Goal: Information Seeking & Learning: Learn about a topic

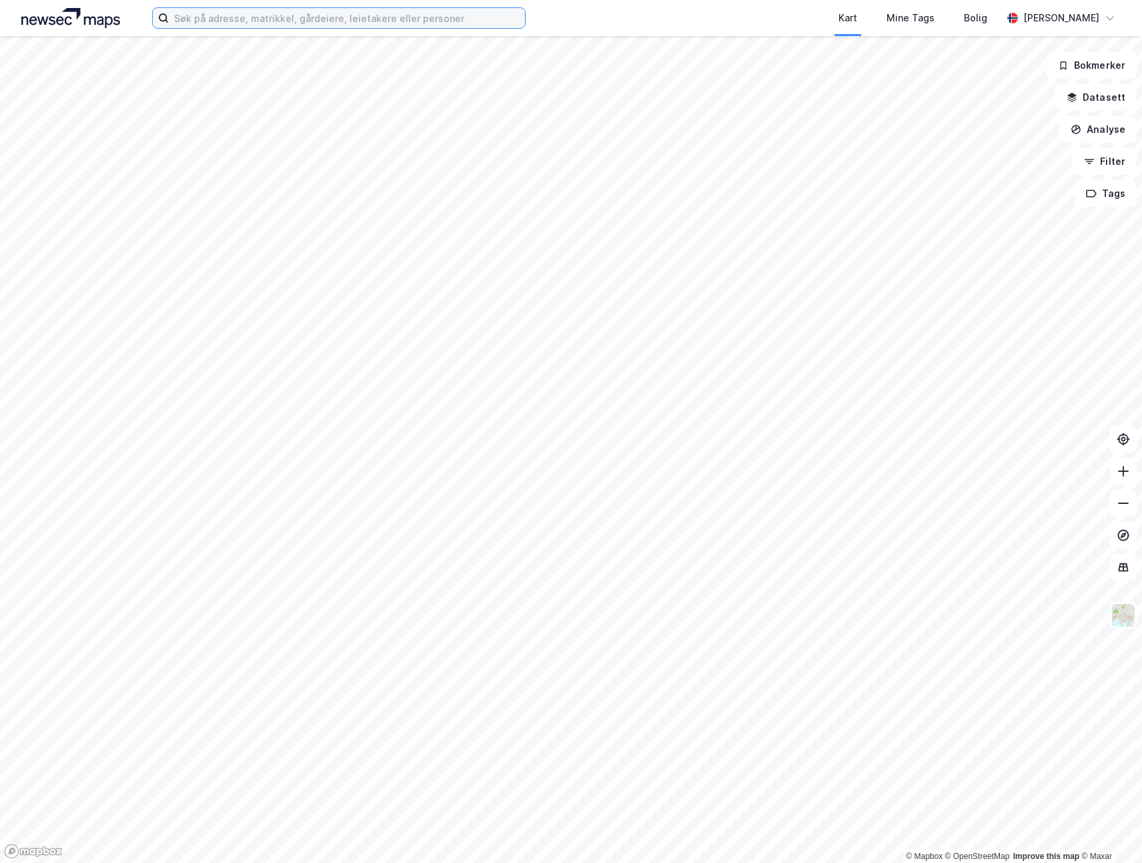
click at [326, 16] on input at bounding box center [347, 18] width 356 height 20
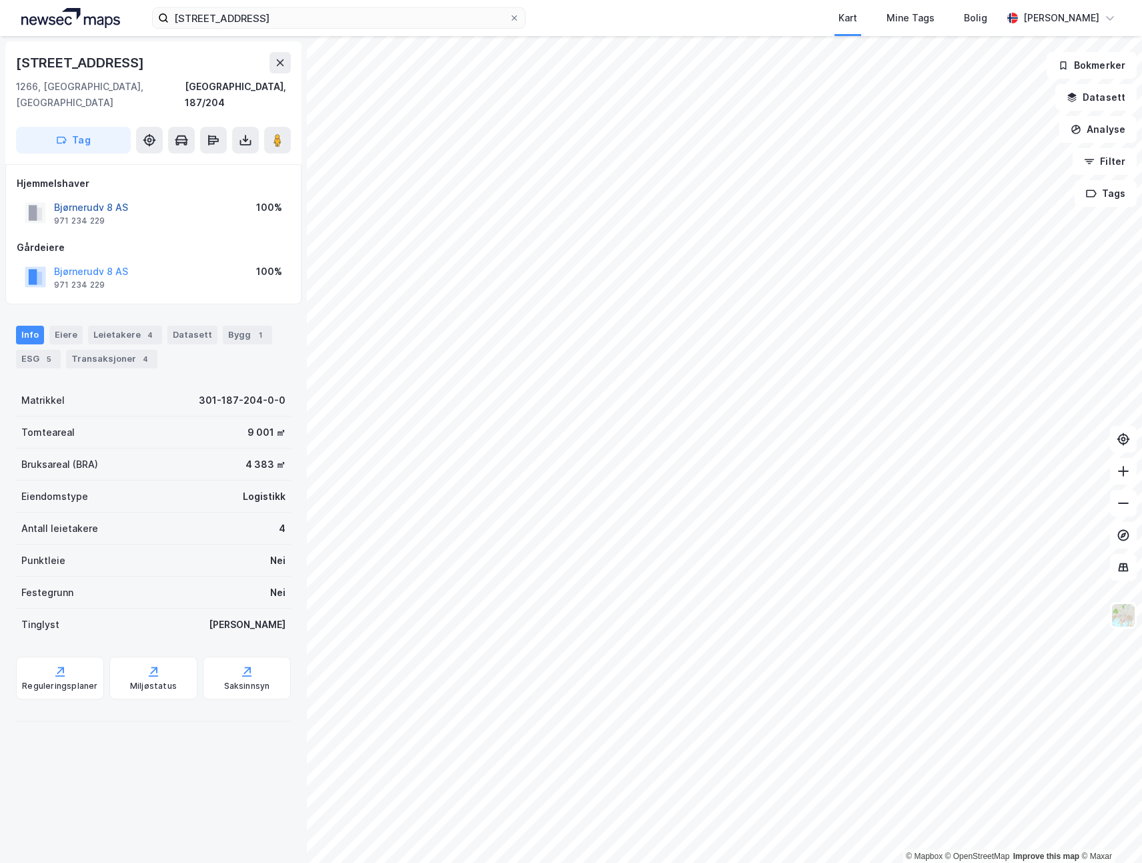
click at [0, 0] on button "Bjørnerudv 8 AS" at bounding box center [0, 0] width 0 height 0
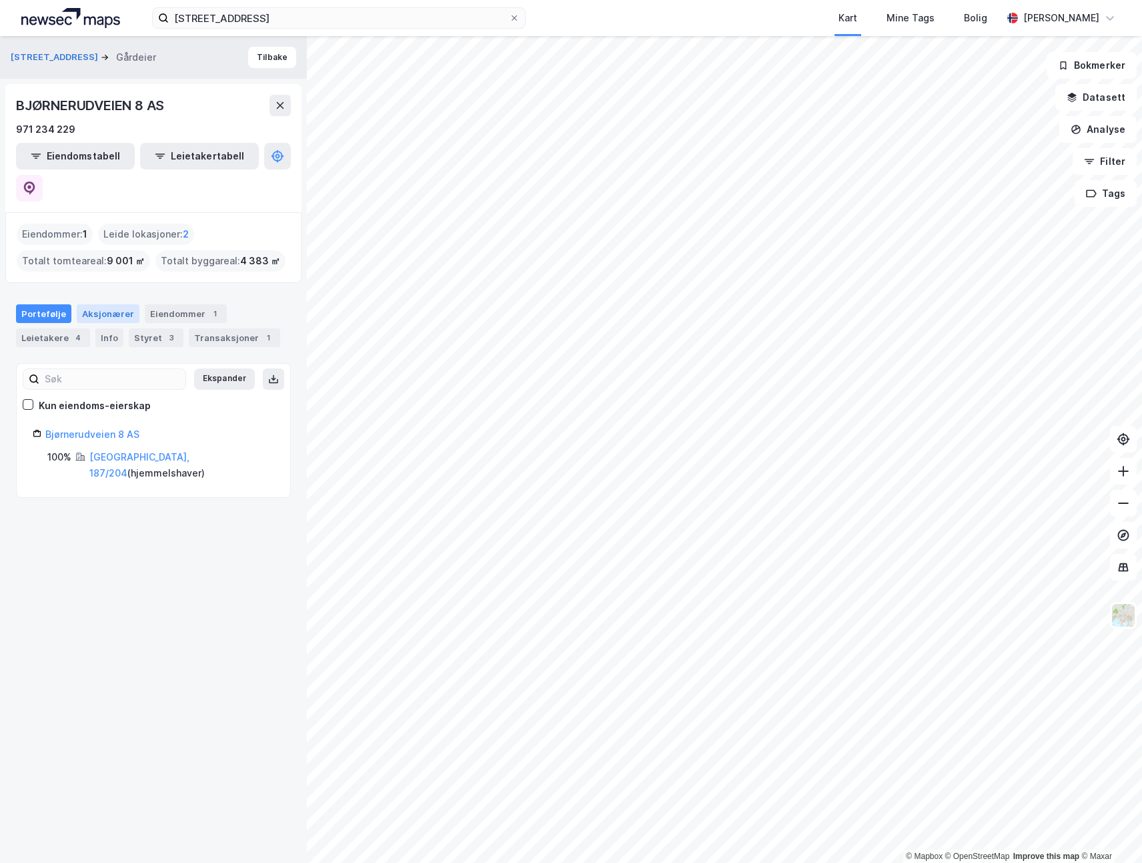
click at [117, 304] on div "Aksjonærer" at bounding box center [108, 313] width 63 height 19
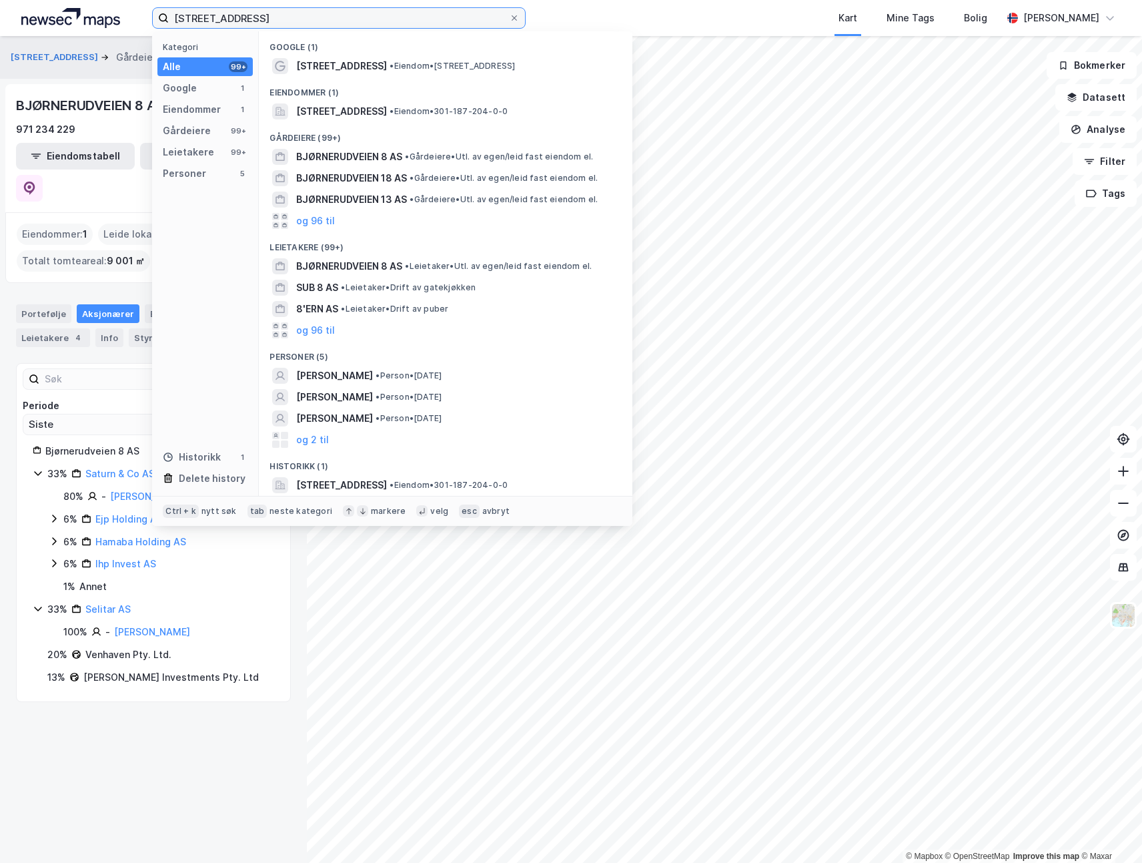
drag, startPoint x: 272, startPoint y: 17, endPoint x: 101, endPoint y: 40, distance: 172.3
click at [101, 40] on div "bjørnerudveien 8 Kategori Alle 99+ Google 1 Eiendommer 1 Gårdeiere 99+ Leietake…" at bounding box center [571, 431] width 1142 height 863
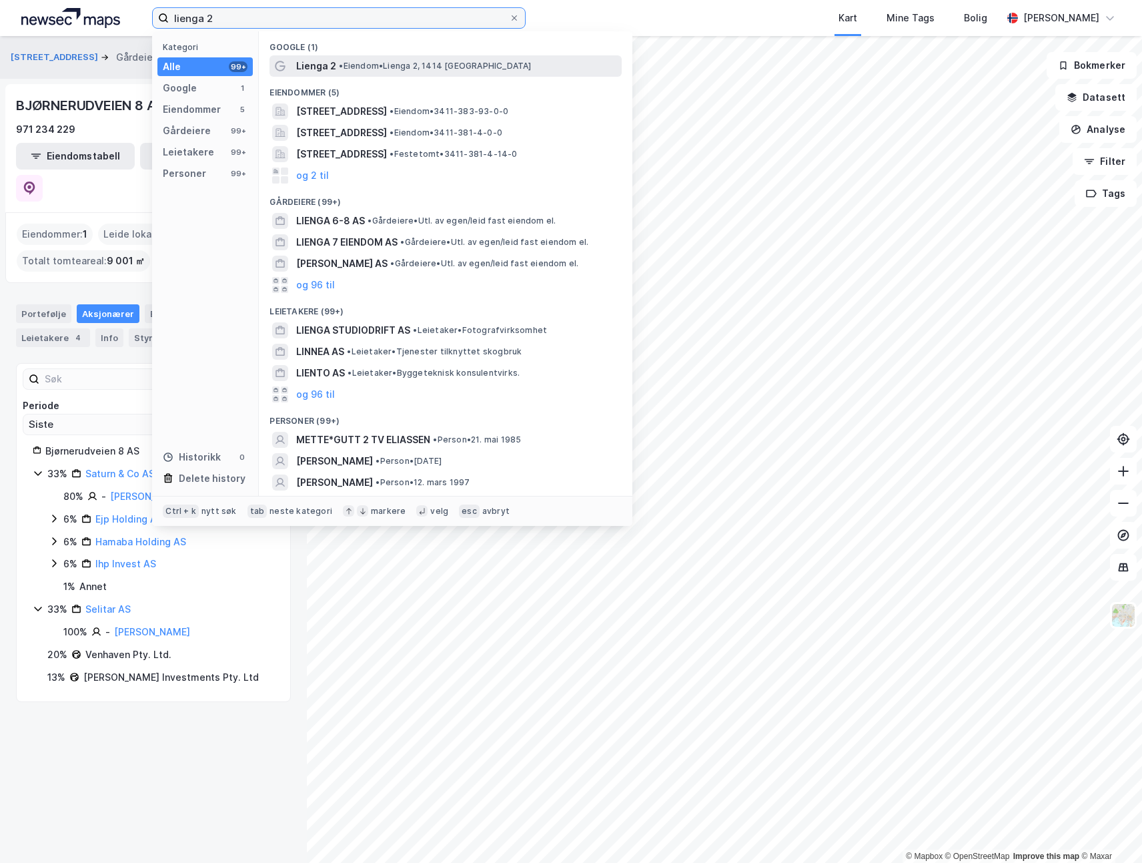
type input "lienga 2"
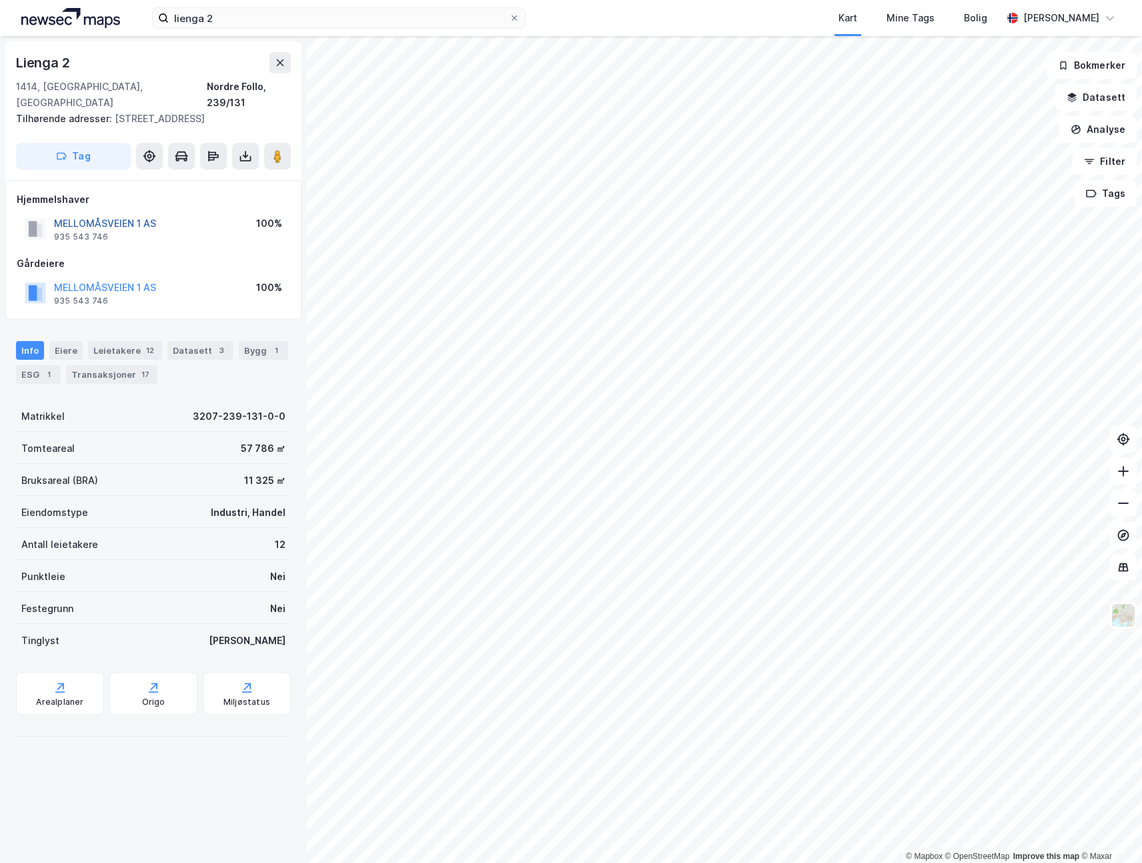
click at [0, 0] on button "MELLOMÅSVEIEN 1 AS" at bounding box center [0, 0] width 0 height 0
